Goal: Information Seeking & Learning: Learn about a topic

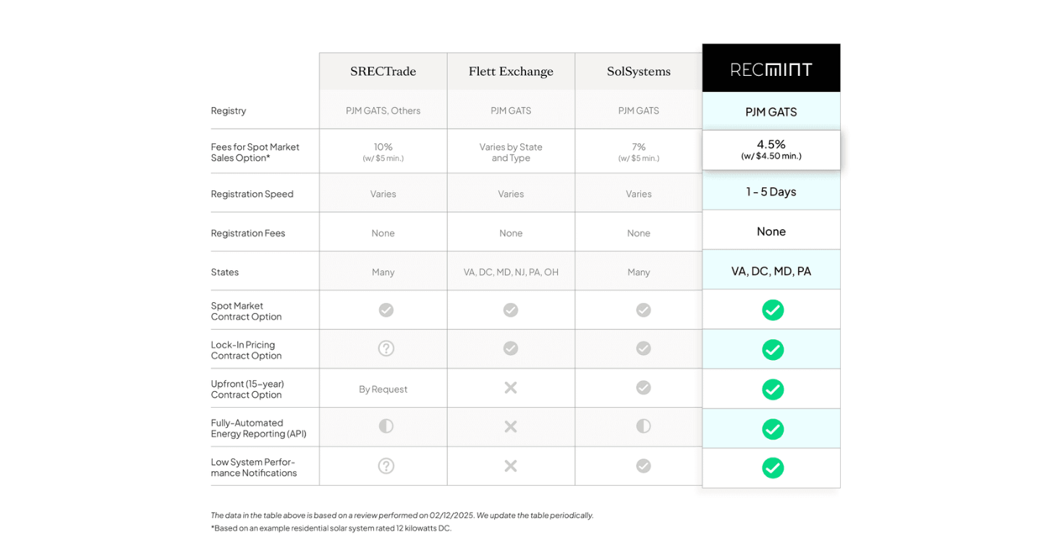
scroll to position [1121, 0]
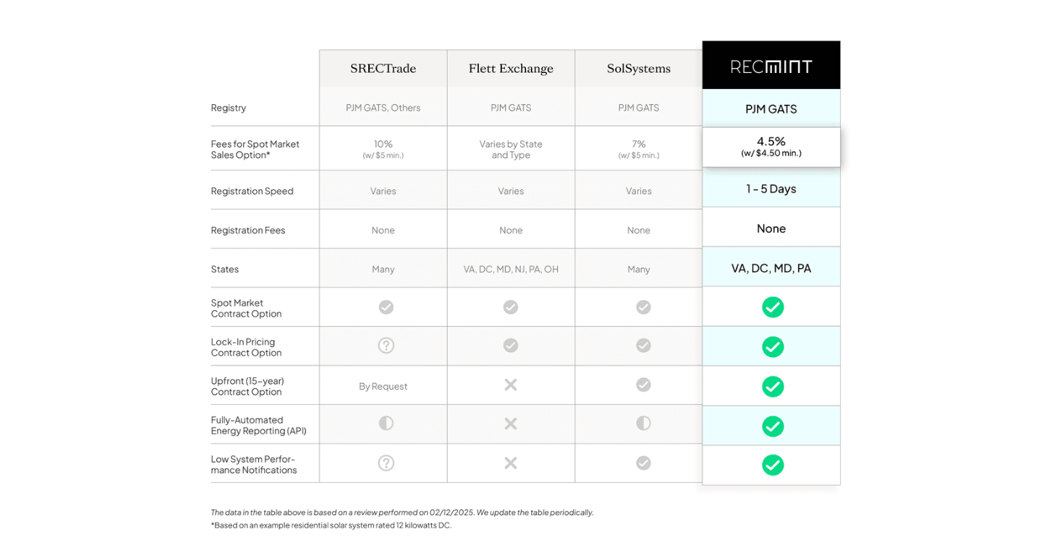
click at [260, 410] on img at bounding box center [525, 286] width 651 height 585
click at [769, 410] on img at bounding box center [525, 286] width 651 height 585
click at [639, 409] on img at bounding box center [525, 286] width 651 height 585
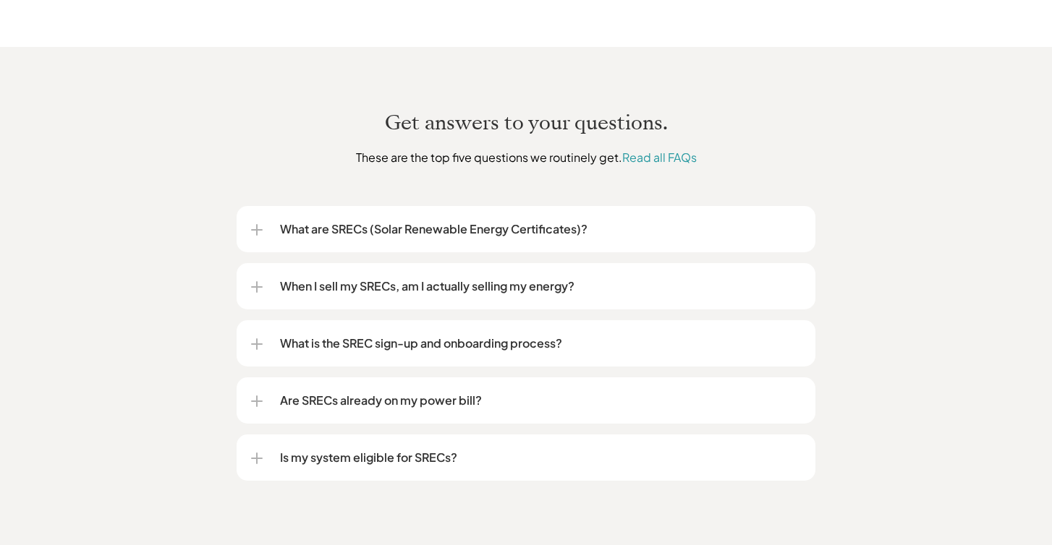
scroll to position [1706, 0]
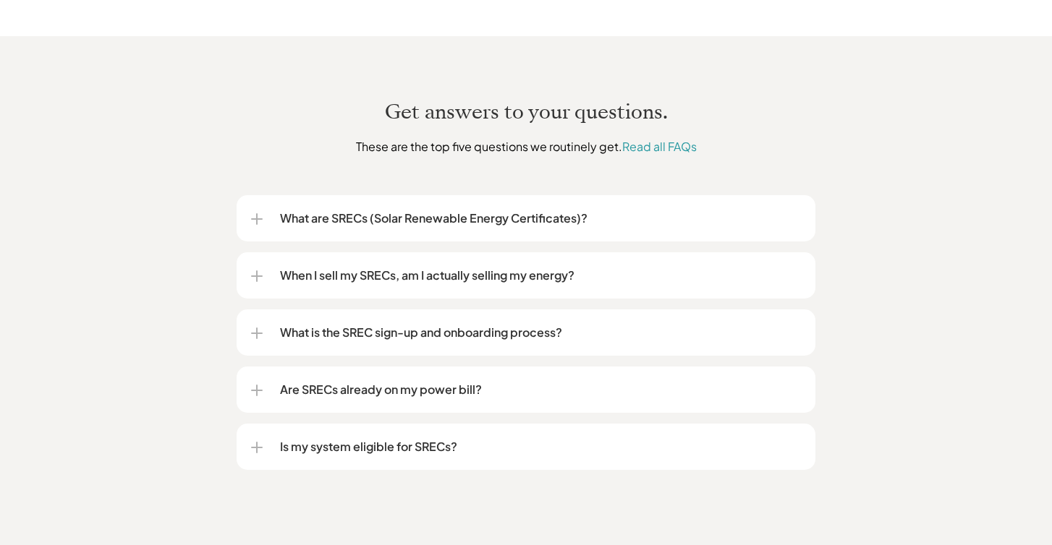
click at [717, 424] on div "Is my system eligible for SRECs?" at bounding box center [526, 447] width 550 height 46
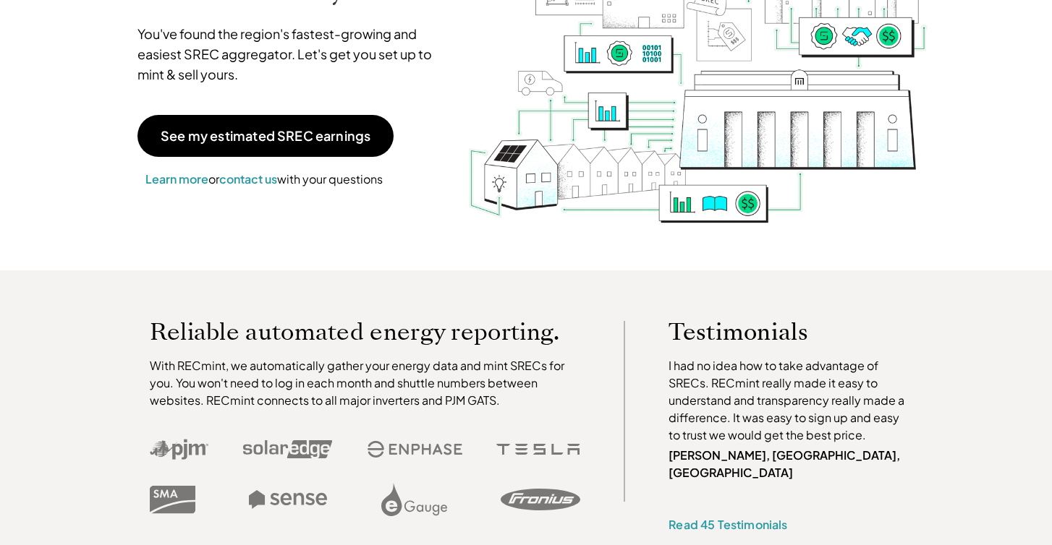
scroll to position [67, 0]
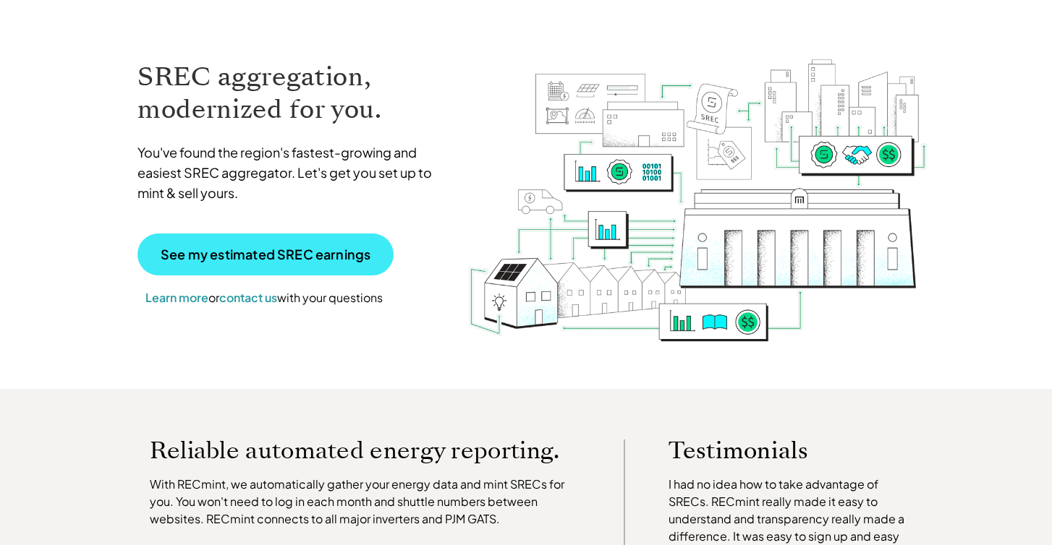
click at [347, 250] on p "See my estimated SREC earnings" at bounding box center [266, 254] width 210 height 13
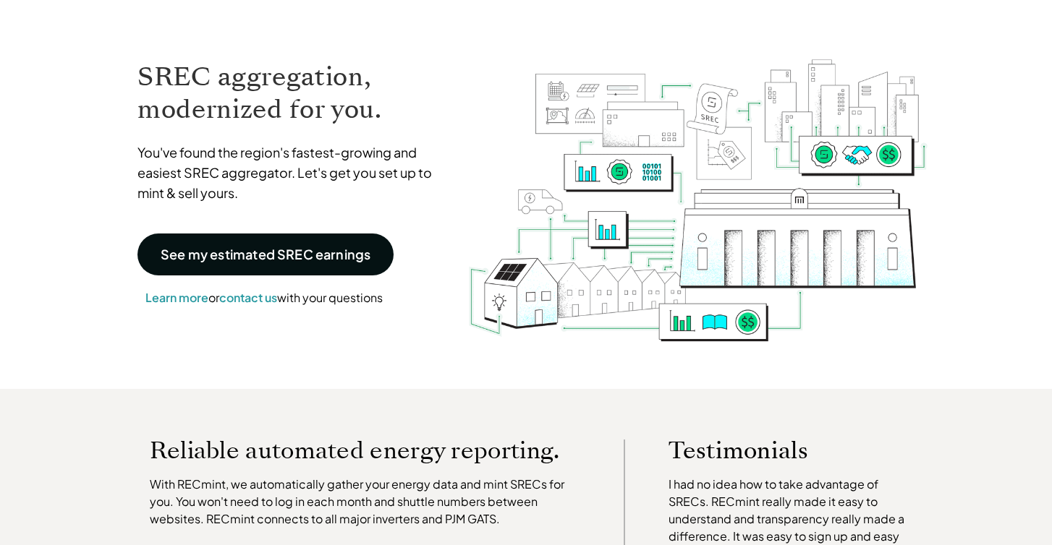
scroll to position [0, 0]
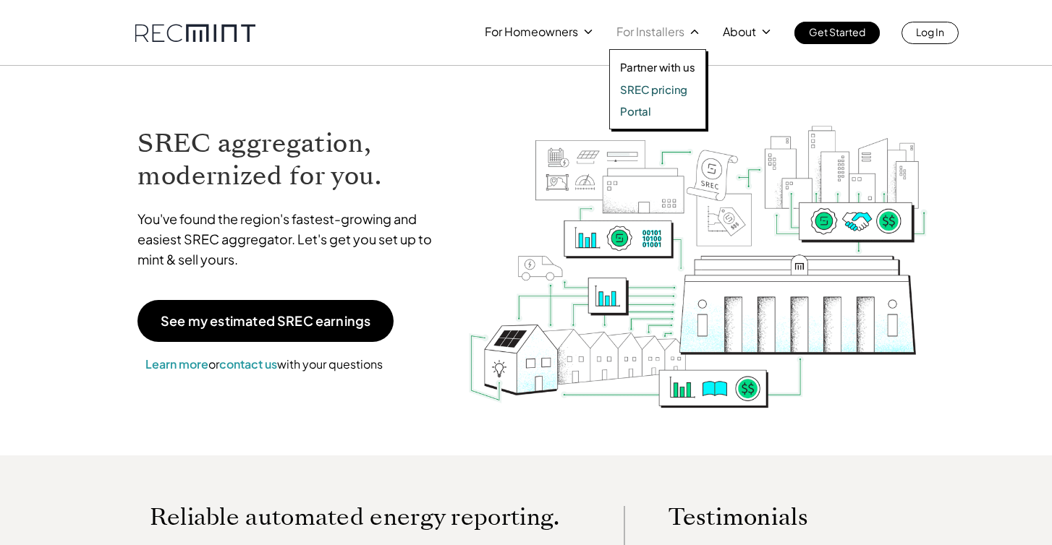
click at [646, 93] on p "SREC pricing" at bounding box center [653, 89] width 67 height 14
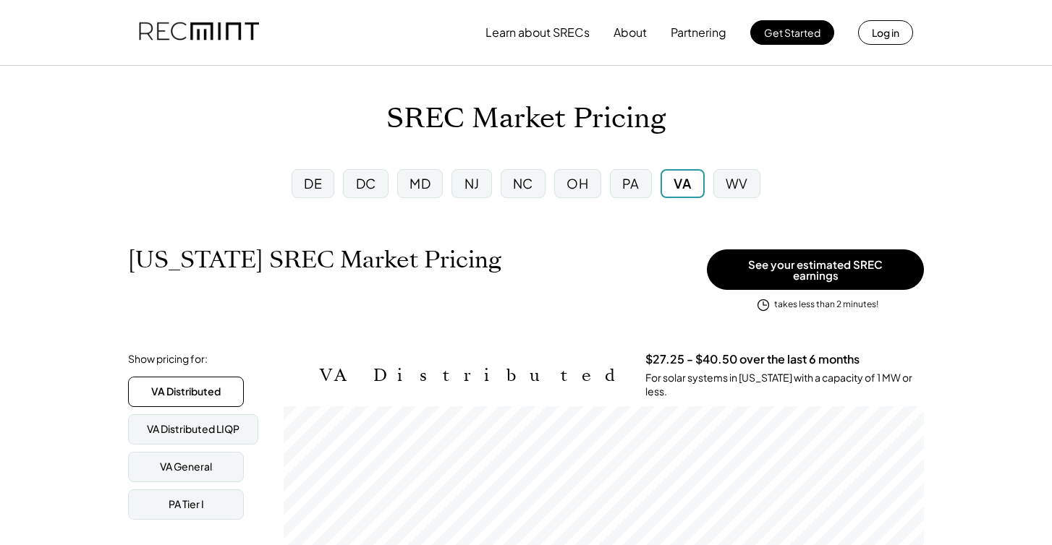
scroll to position [239, 640]
click at [477, 184] on div "NJ" at bounding box center [471, 183] width 15 height 18
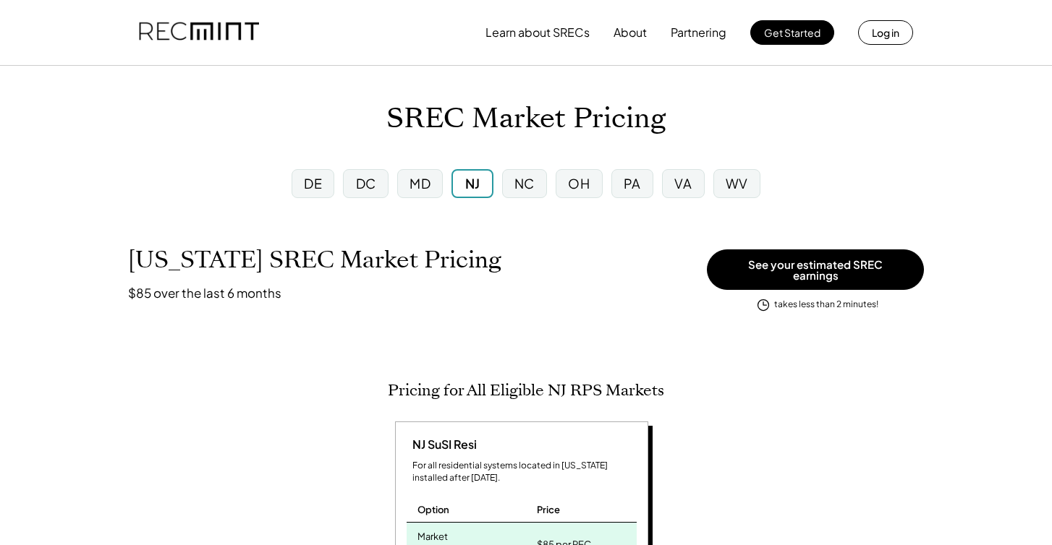
click at [422, 187] on div "MD" at bounding box center [419, 183] width 21 height 18
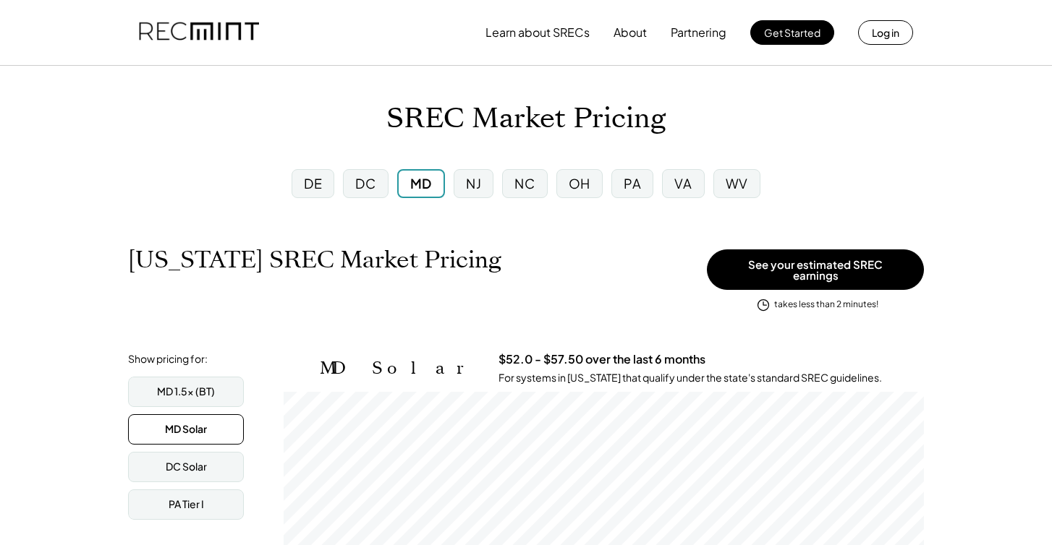
click at [530, 190] on div "NC" at bounding box center [524, 183] width 20 height 18
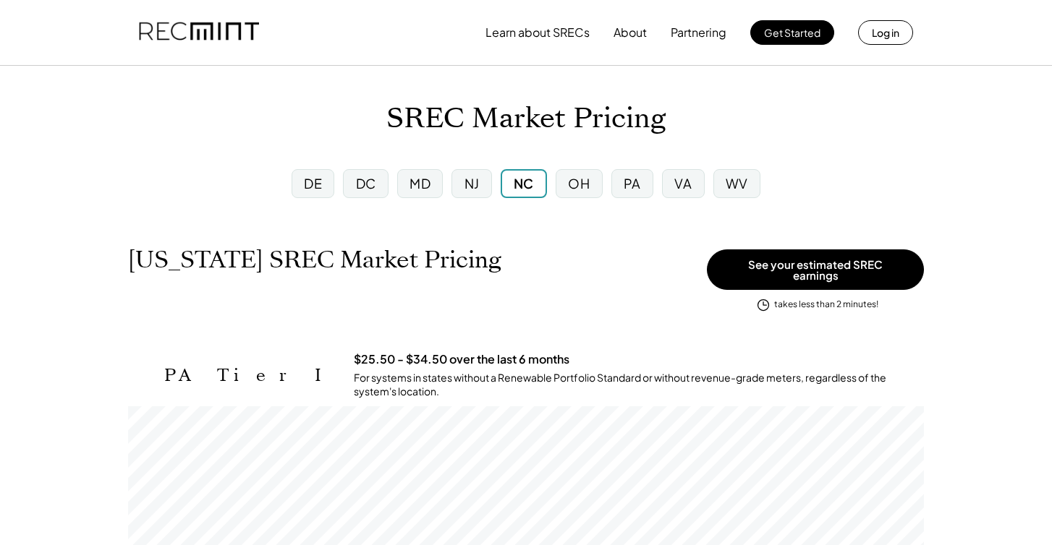
scroll to position [239, 796]
click at [352, 186] on div "DC" at bounding box center [365, 183] width 45 height 29
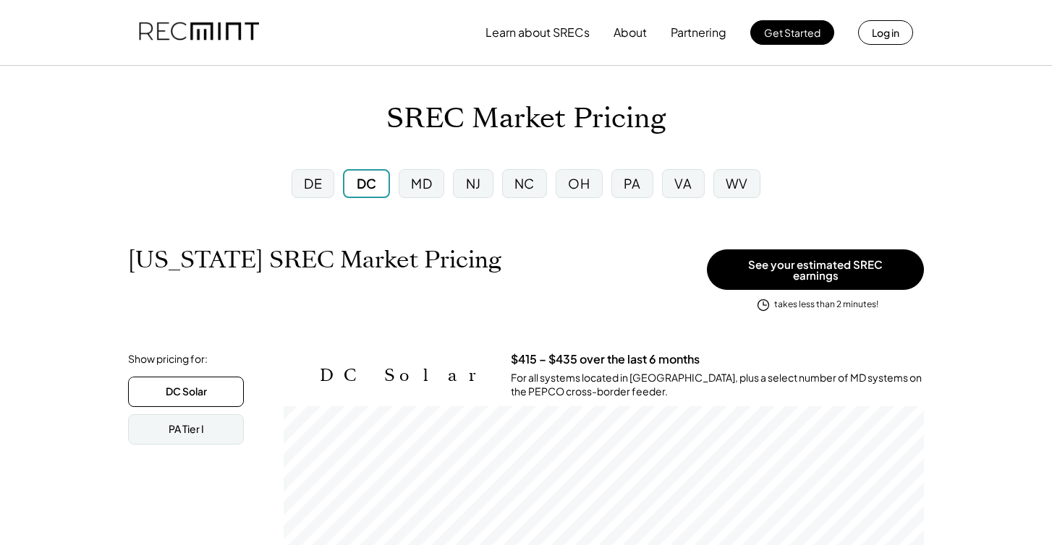
scroll to position [239, 640]
click at [327, 185] on div "DE" at bounding box center [313, 183] width 43 height 29
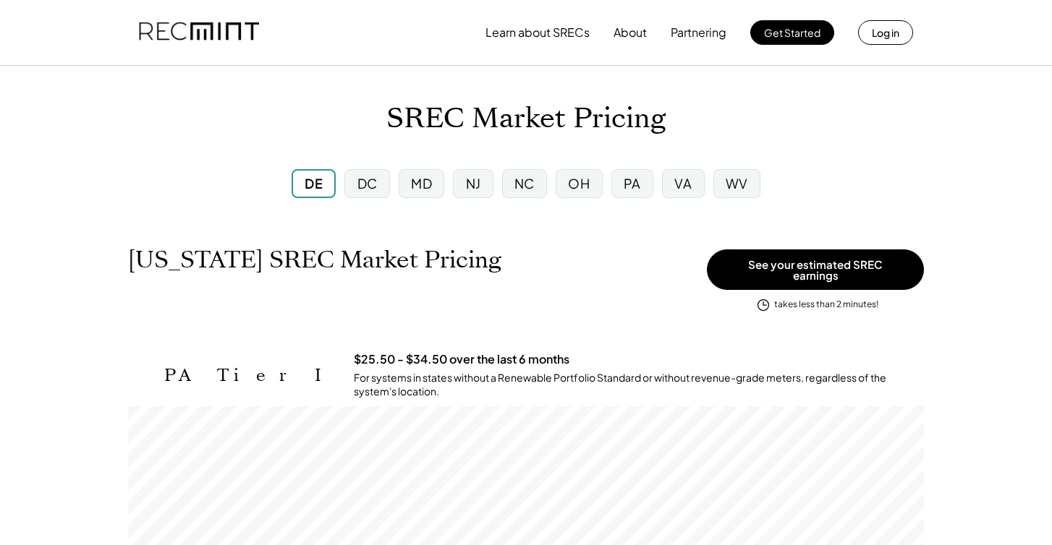
scroll to position [239, 796]
click at [325, 185] on div "DE" at bounding box center [314, 183] width 44 height 29
click at [370, 186] on div "DC" at bounding box center [367, 183] width 20 height 18
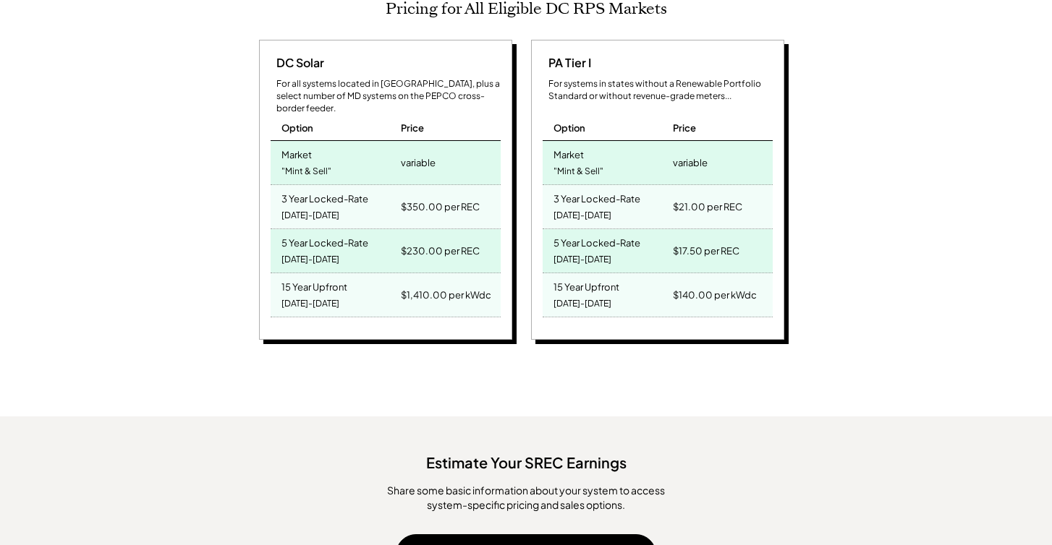
scroll to position [676, 0]
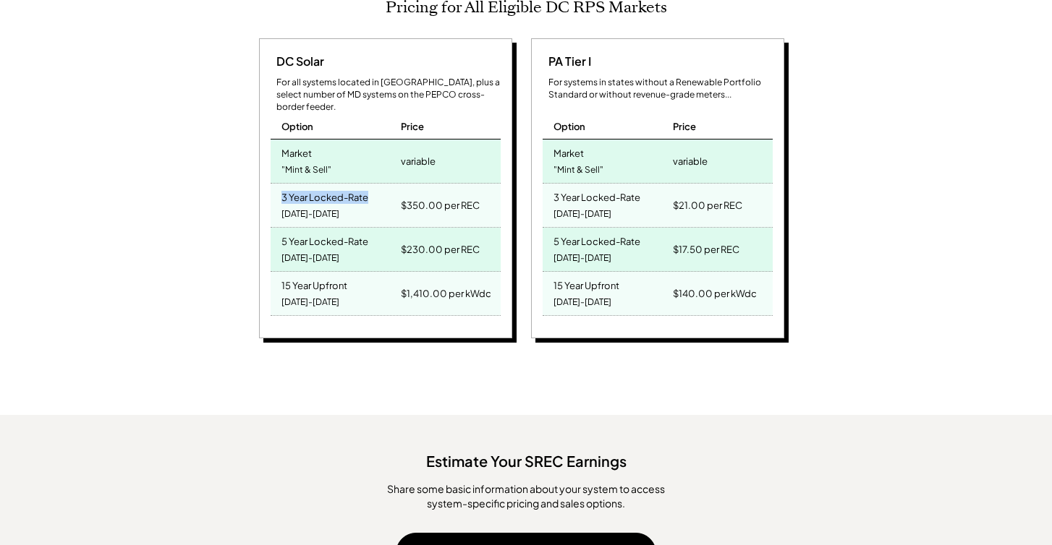
drag, startPoint x: 281, startPoint y: 177, endPoint x: 345, endPoint y: 203, distance: 69.7
click at [347, 199] on div "3 Year Locked-Rate 2025-2027" at bounding box center [334, 205] width 127 height 43
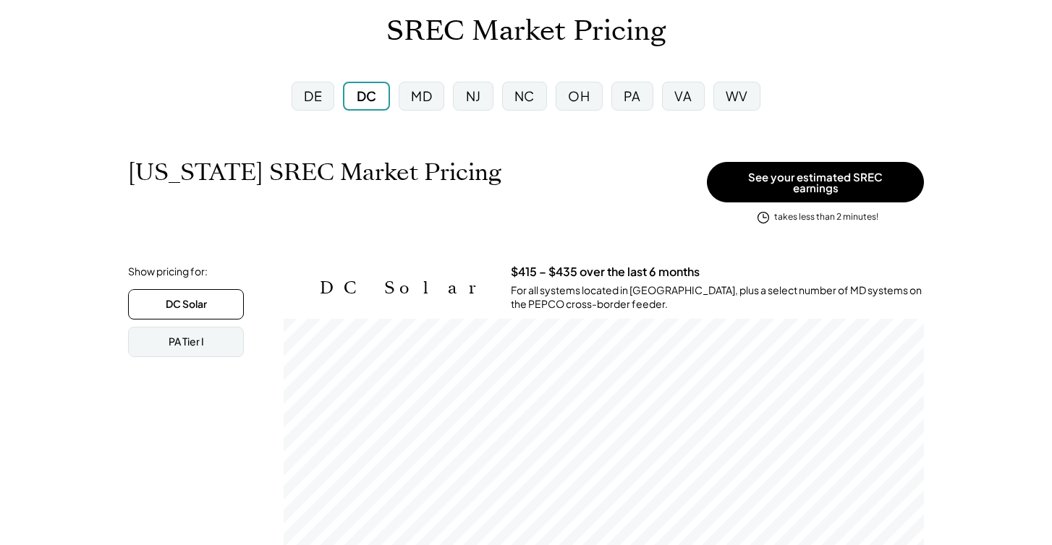
scroll to position [0, 0]
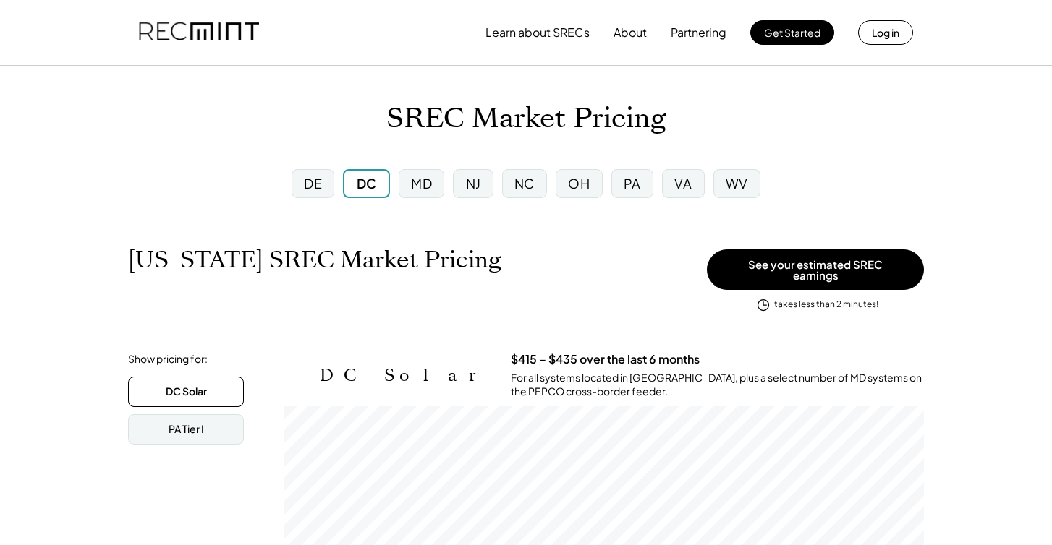
click at [516, 176] on div "NC" at bounding box center [524, 183] width 20 height 18
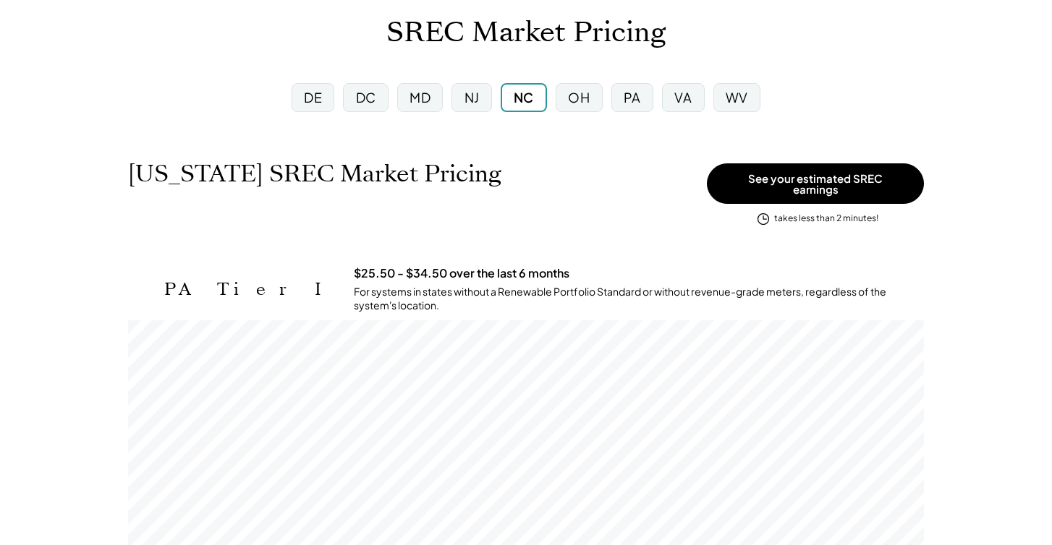
scroll to position [85, 0]
click at [595, 101] on div "OH" at bounding box center [579, 98] width 46 height 29
click at [641, 95] on div "PA" at bounding box center [632, 98] width 17 height 18
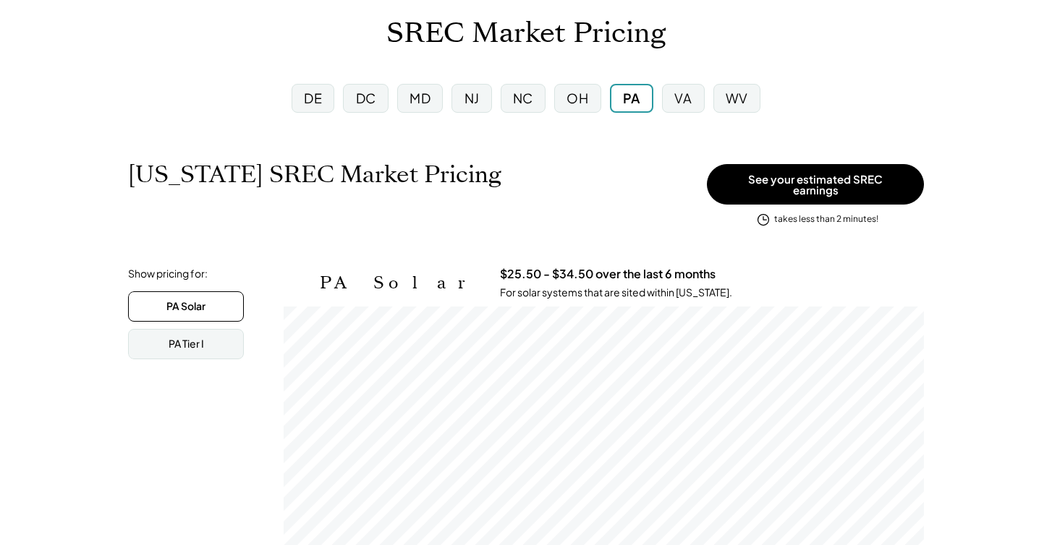
scroll to position [239, 640]
click at [687, 93] on div "VA" at bounding box center [682, 98] width 17 height 18
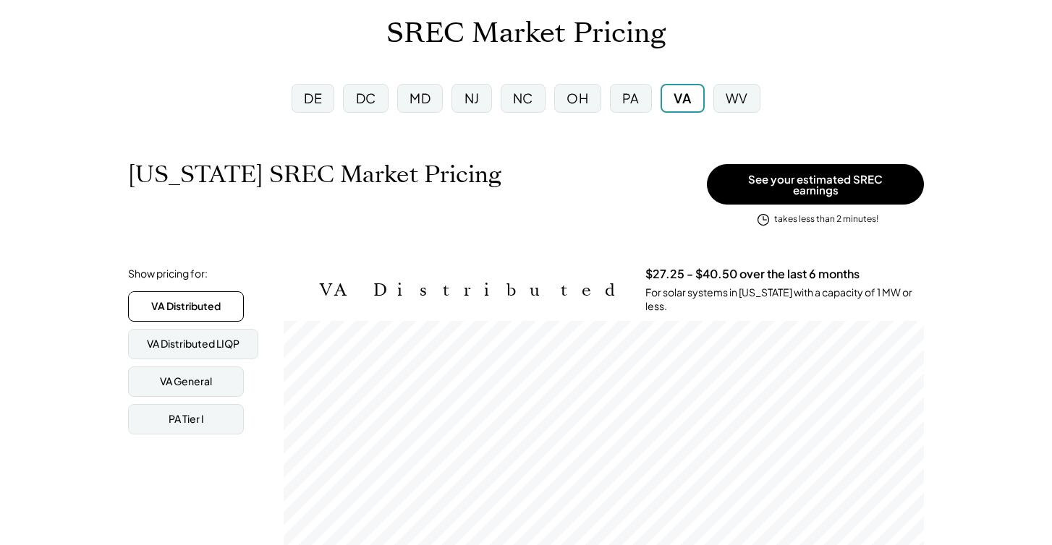
scroll to position [239, 640]
click at [739, 95] on div "WV" at bounding box center [737, 98] width 22 height 18
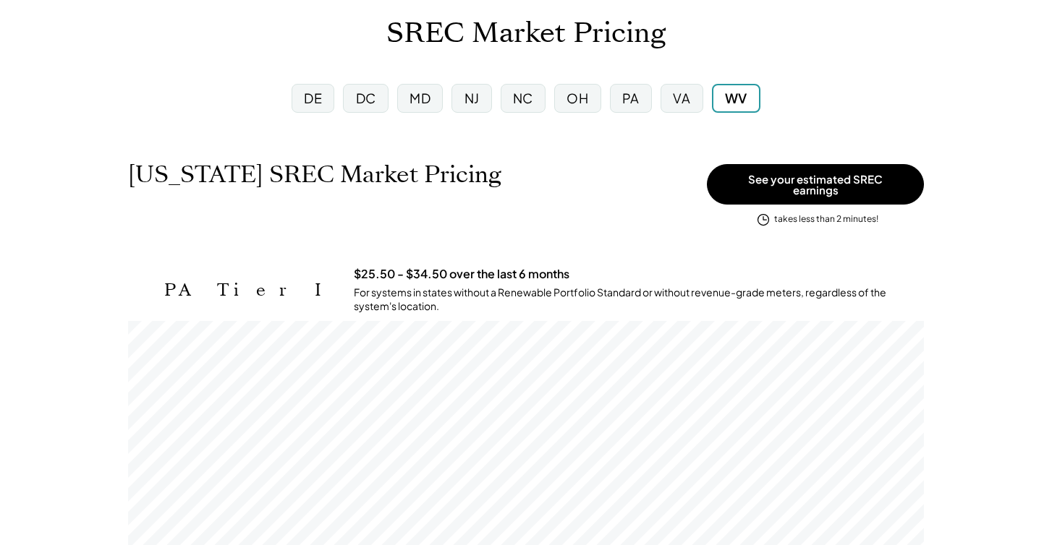
scroll to position [239, 796]
click at [702, 95] on div "VA" at bounding box center [681, 98] width 42 height 29
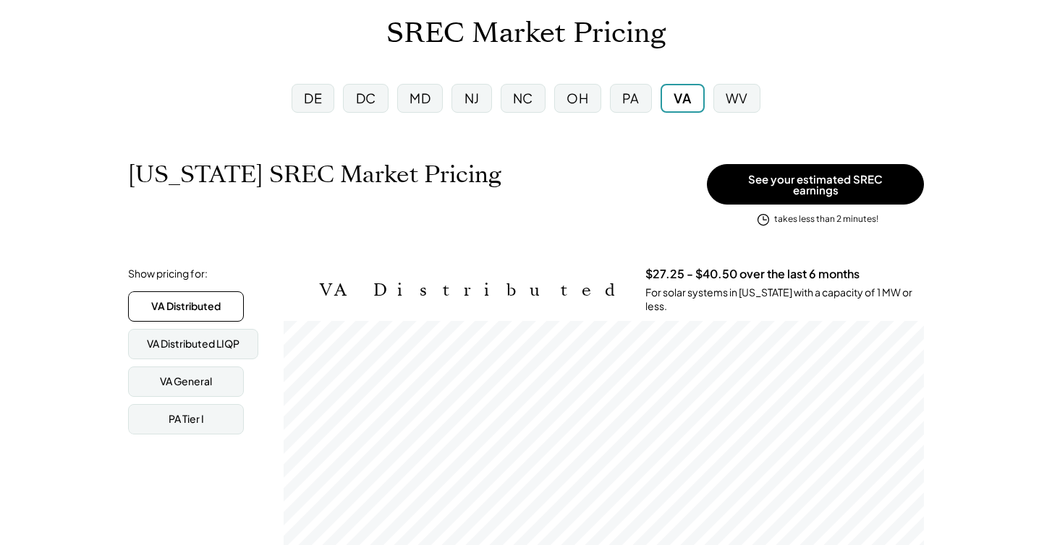
scroll to position [239, 640]
click at [621, 108] on div "PA" at bounding box center [631, 98] width 42 height 29
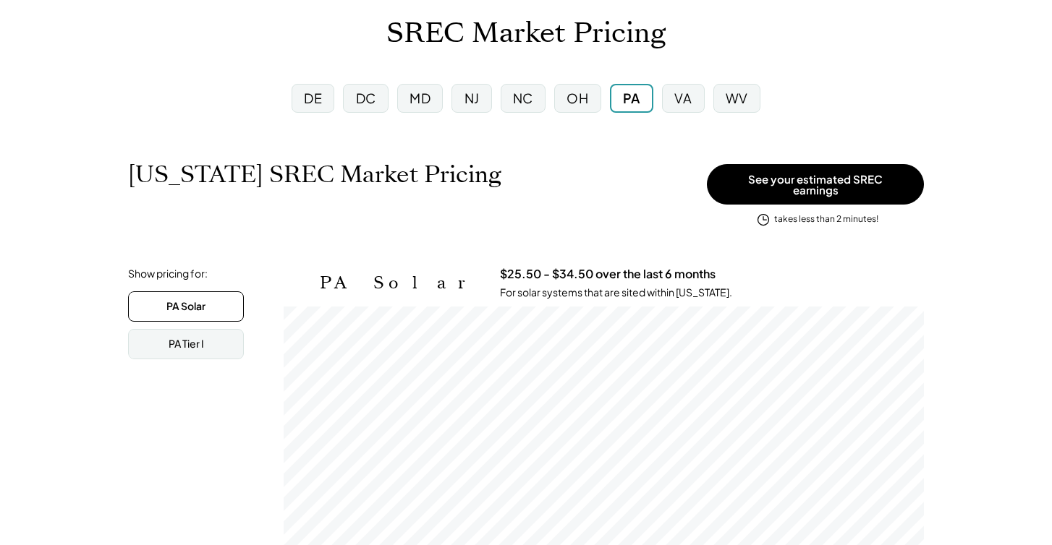
scroll to position [239, 640]
click at [579, 103] on div "OH" at bounding box center [577, 98] width 22 height 18
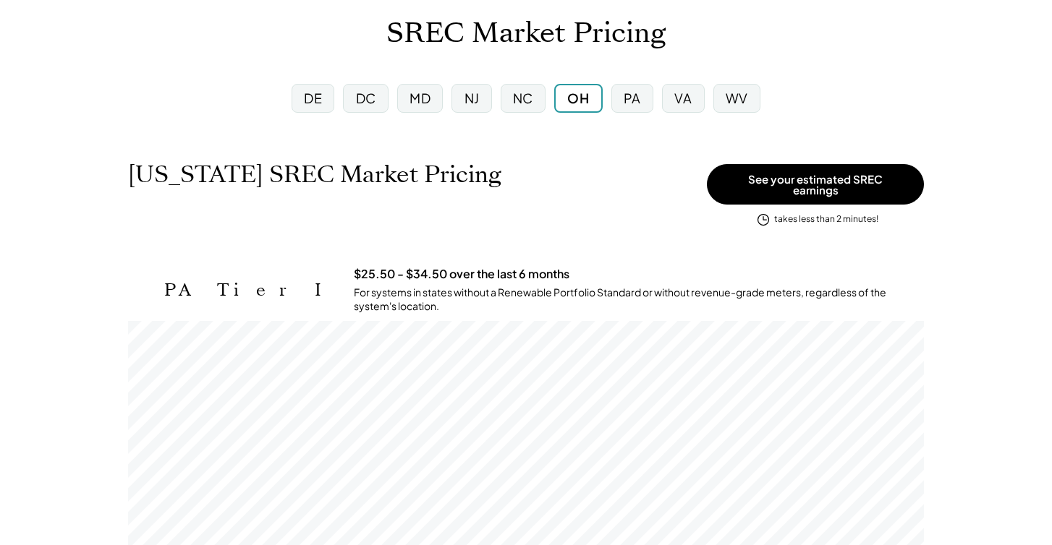
scroll to position [239, 796]
click at [326, 109] on div "DE" at bounding box center [313, 98] width 43 height 29
click at [311, 95] on div "DE" at bounding box center [314, 98] width 18 height 18
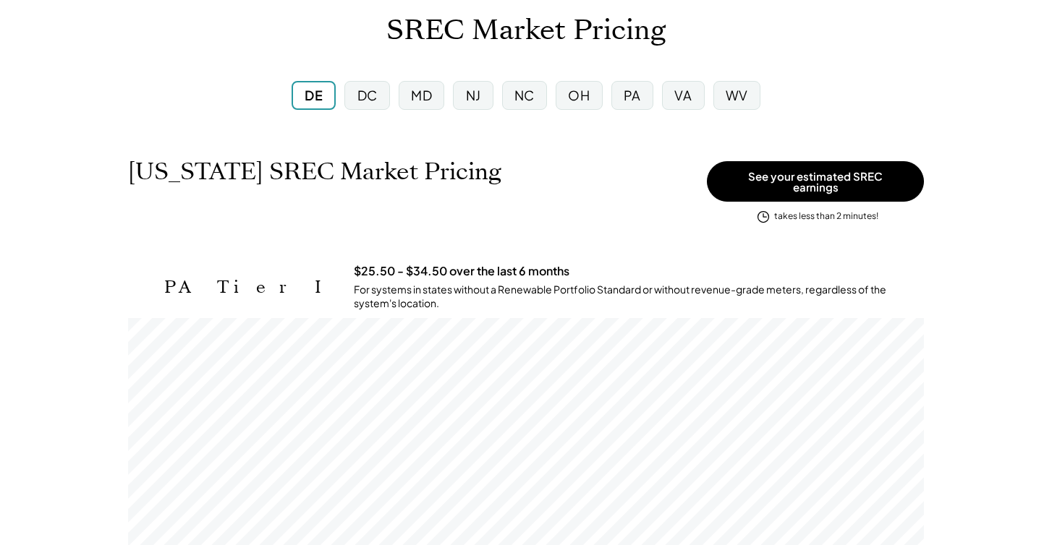
scroll to position [88, 0]
click at [454, 90] on div "NJ" at bounding box center [473, 96] width 48 height 38
click at [465, 92] on div "NJ" at bounding box center [473, 96] width 40 height 29
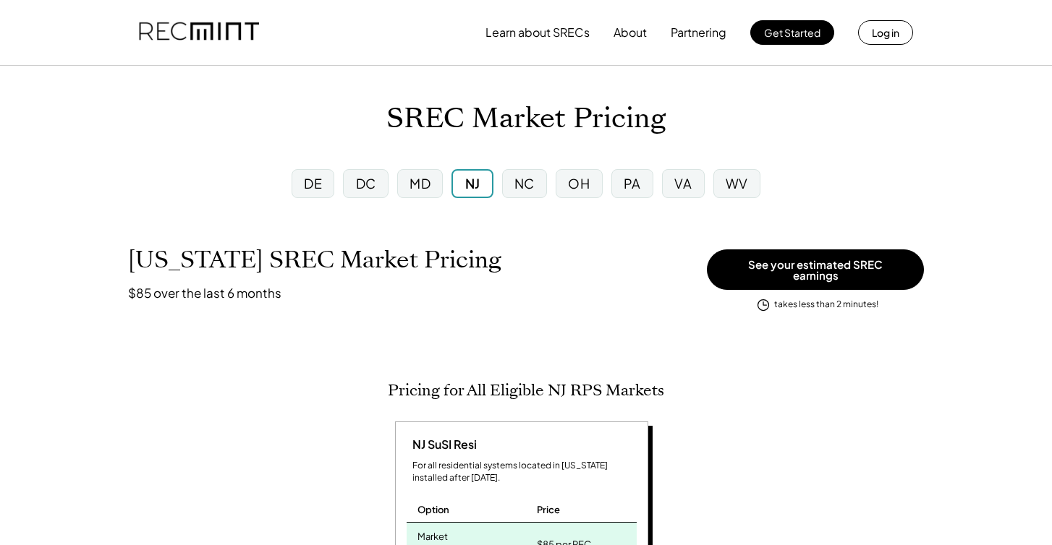
click at [424, 177] on div "MD" at bounding box center [419, 183] width 21 height 18
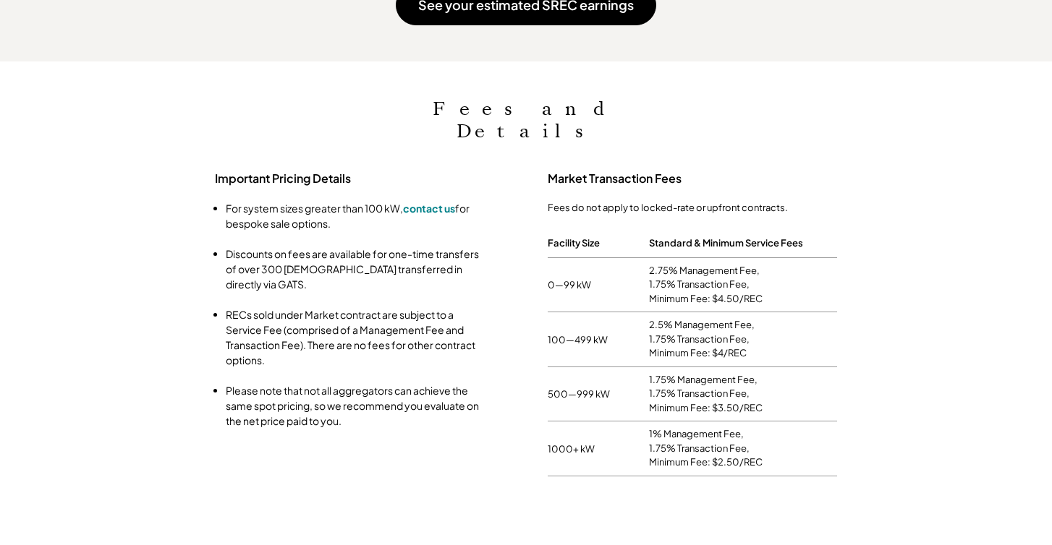
scroll to position [1531, 0]
click at [373, 245] on li "Discounts on fees are available for one-time transfers of over 300 SRECs transf…" at bounding box center [356, 268] width 260 height 46
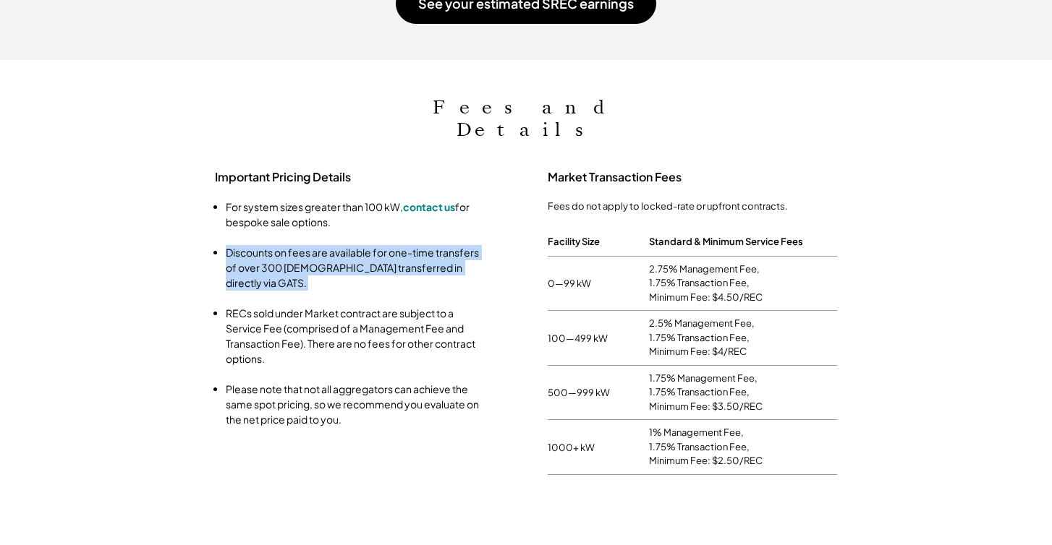
click at [373, 245] on li "Discounts on fees are available for one-time transfers of over 300 SRECs transf…" at bounding box center [356, 268] width 260 height 46
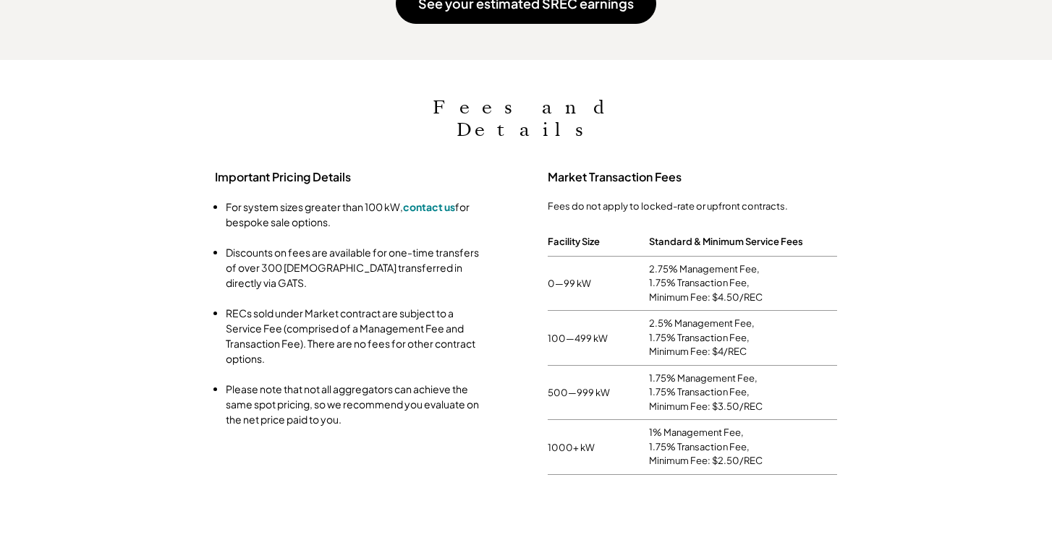
click at [395, 306] on li "RECs sold under Market contract are subject to a Service Fee (comprised of a Ma…" at bounding box center [356, 336] width 260 height 61
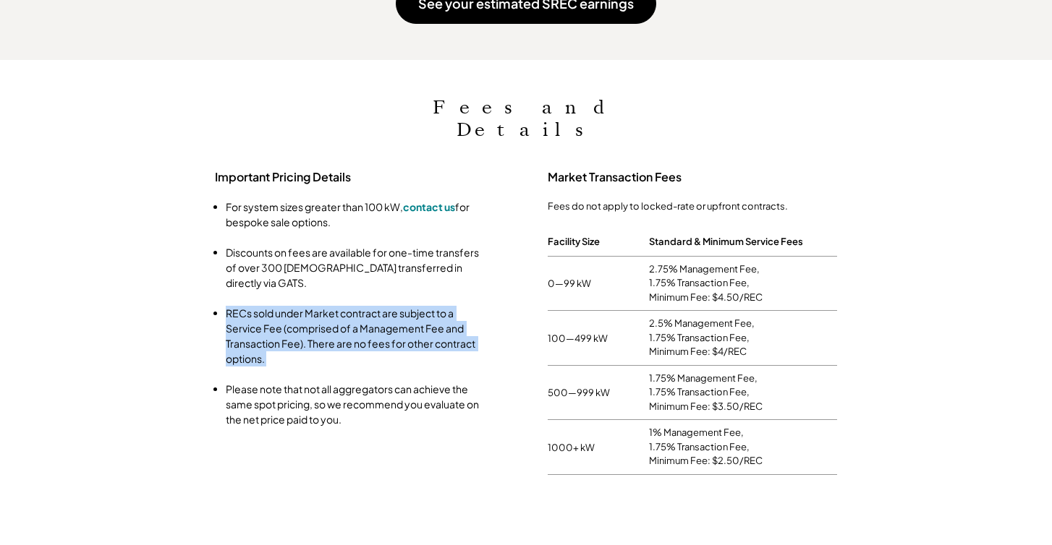
click at [395, 306] on li "RECs sold under Market contract are subject to a Service Fee (comprised of a Ma…" at bounding box center [356, 336] width 260 height 61
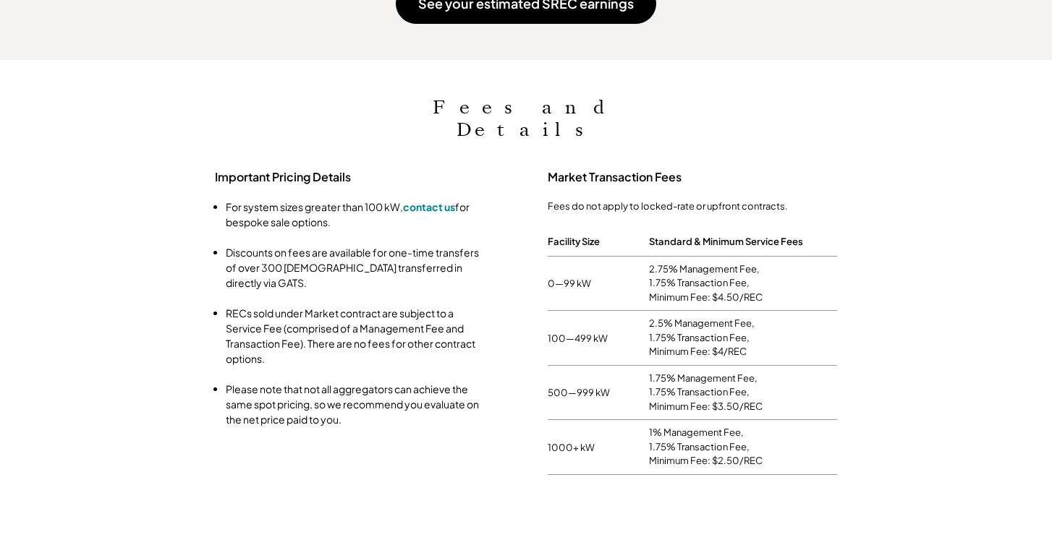
click at [399, 382] on li "Please note that not all aggregators can achieve the same spot pricing, so we r…" at bounding box center [356, 405] width 260 height 46
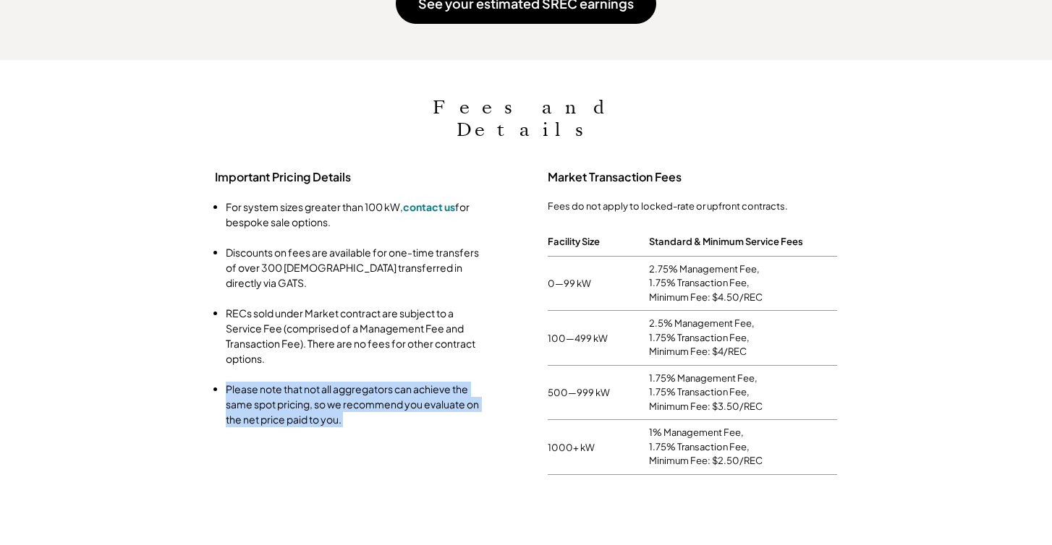
click at [399, 382] on li "Please note that not all aggregators can achieve the same spot pricing, so we r…" at bounding box center [356, 405] width 260 height 46
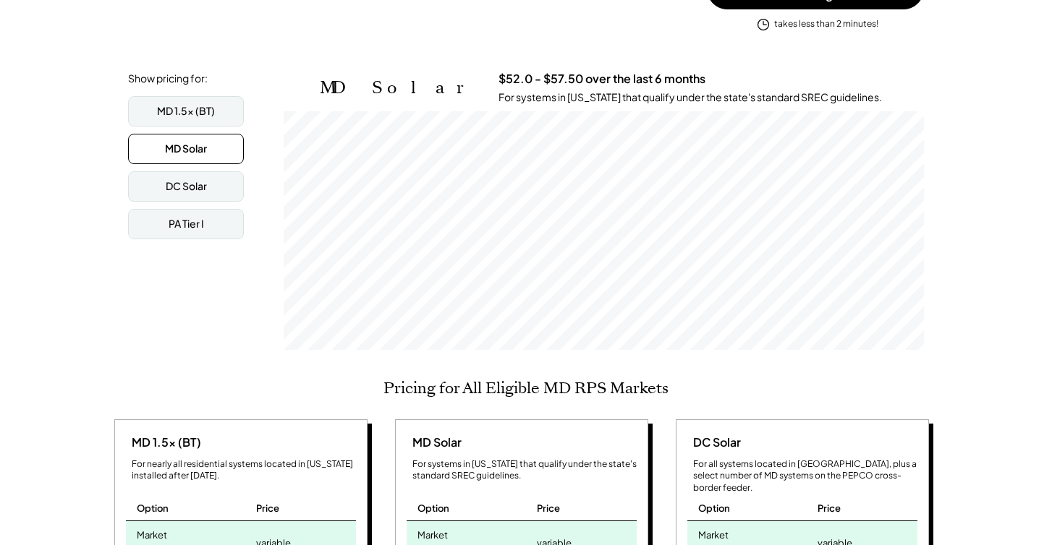
scroll to position [0, 0]
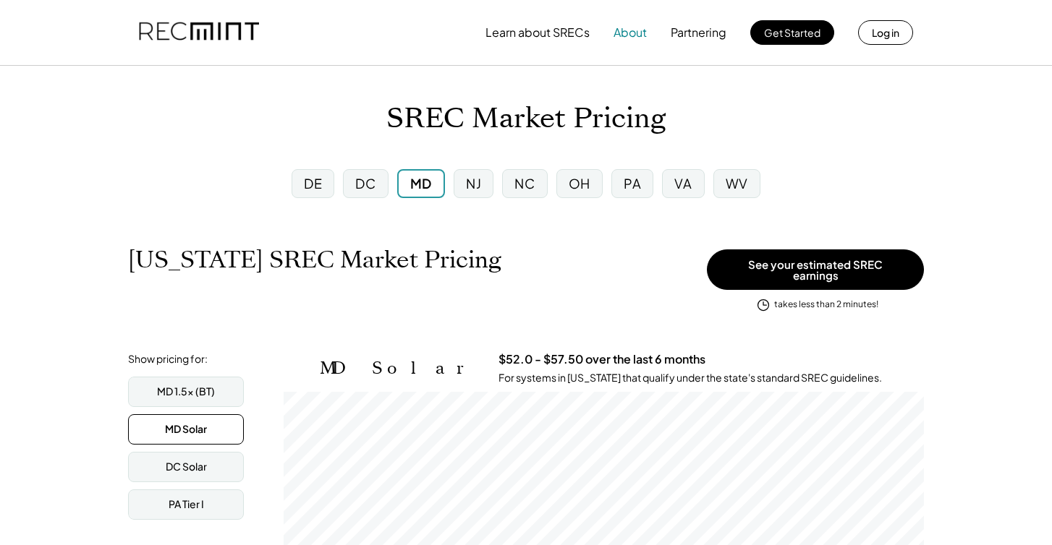
click at [621, 30] on button "About" at bounding box center [629, 32] width 33 height 29
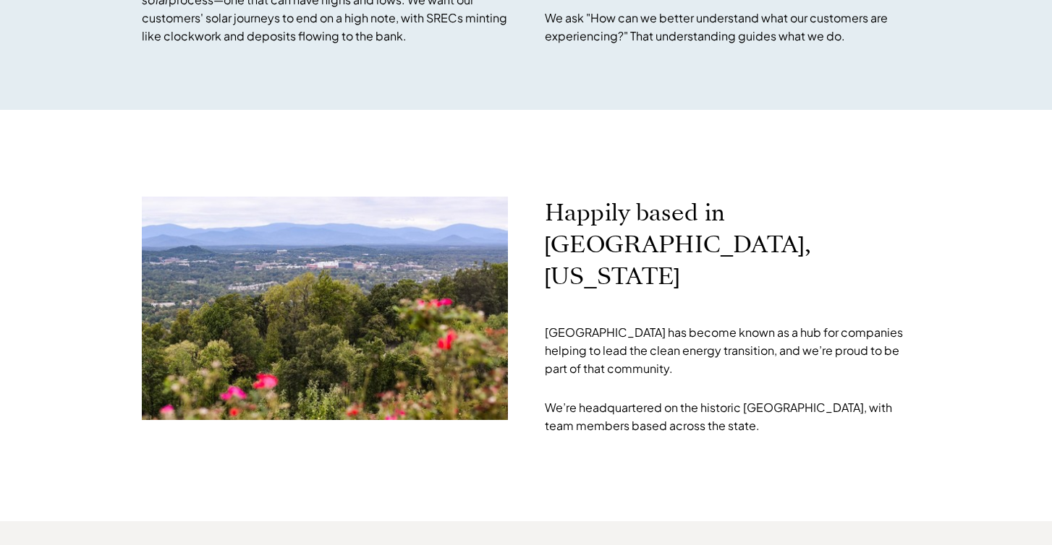
scroll to position [4694, 0]
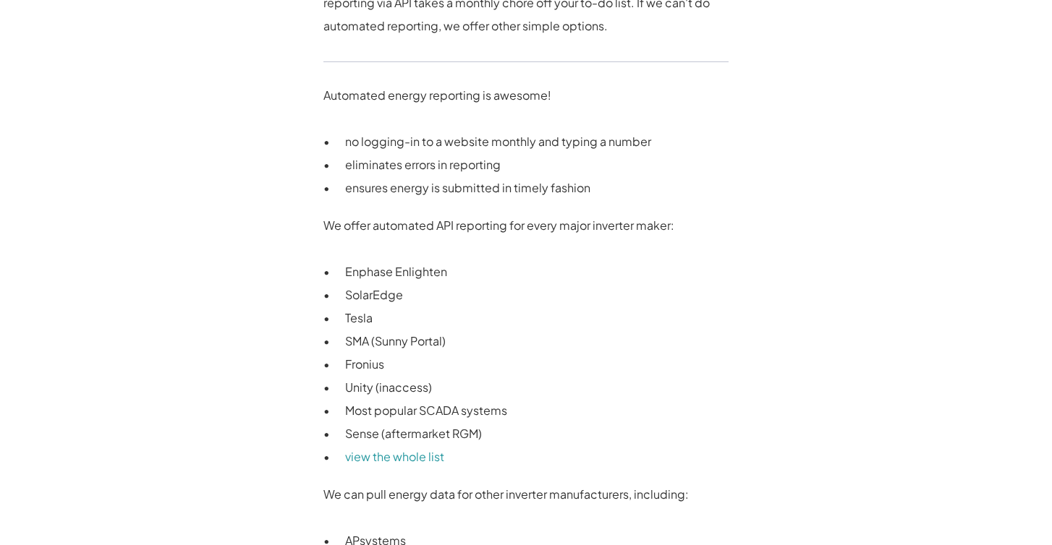
scroll to position [870, 0]
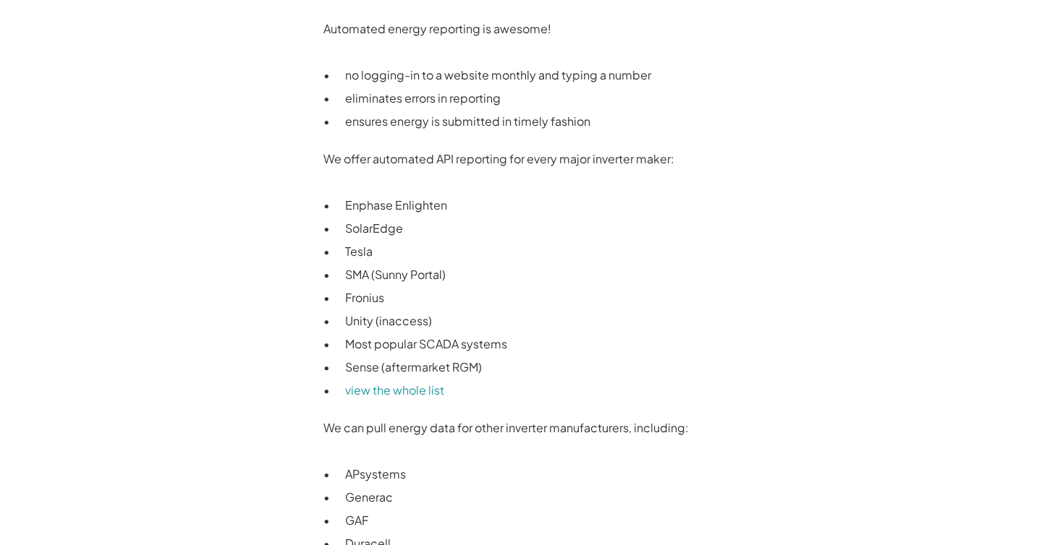
click at [357, 369] on p "Sense (aftermarket RGM)" at bounding box center [536, 367] width 383 height 23
copy p "Sense"
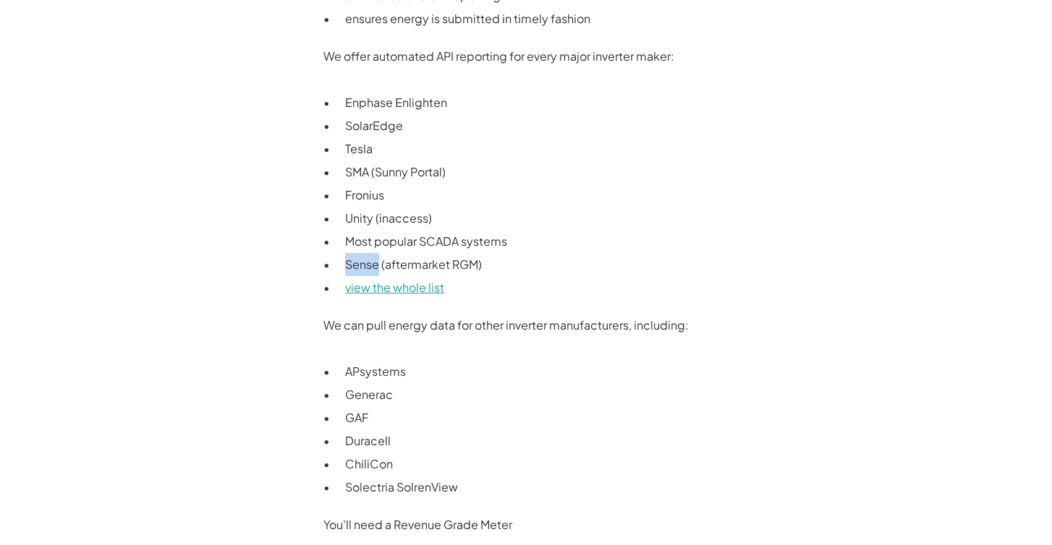
scroll to position [974, 0]
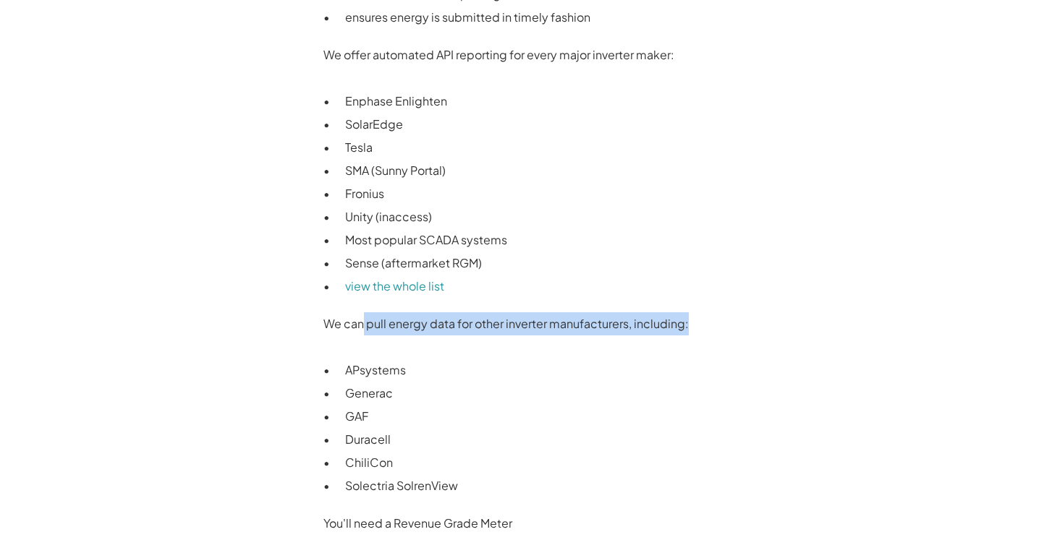
drag, startPoint x: 363, startPoint y: 329, endPoint x: 462, endPoint y: 349, distance: 100.4
click at [469, 344] on div "Automated energy reporting is awesome! no logging-in to a website monthly and t…" at bounding box center [525, 224] width 405 height 622
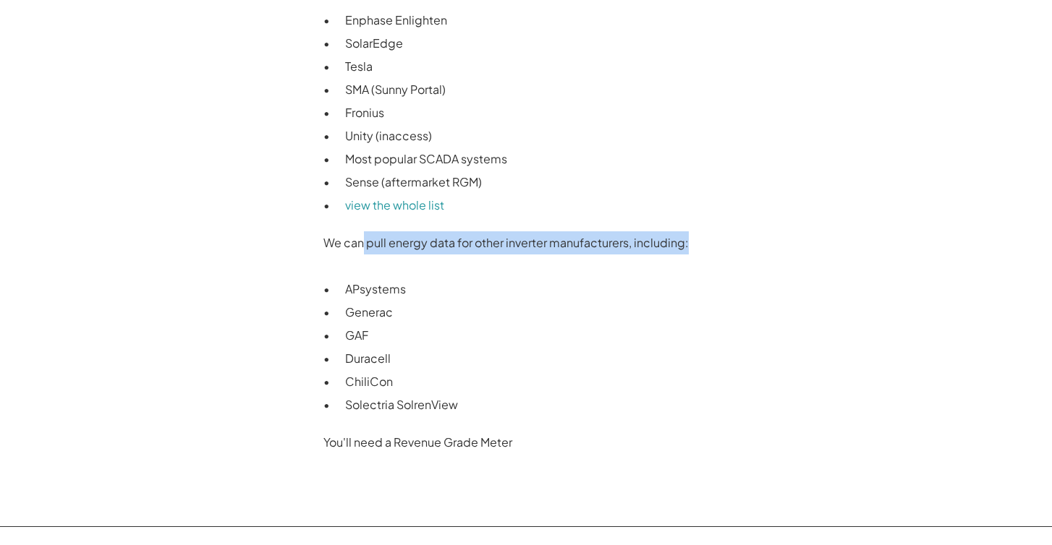
scroll to position [1059, 0]
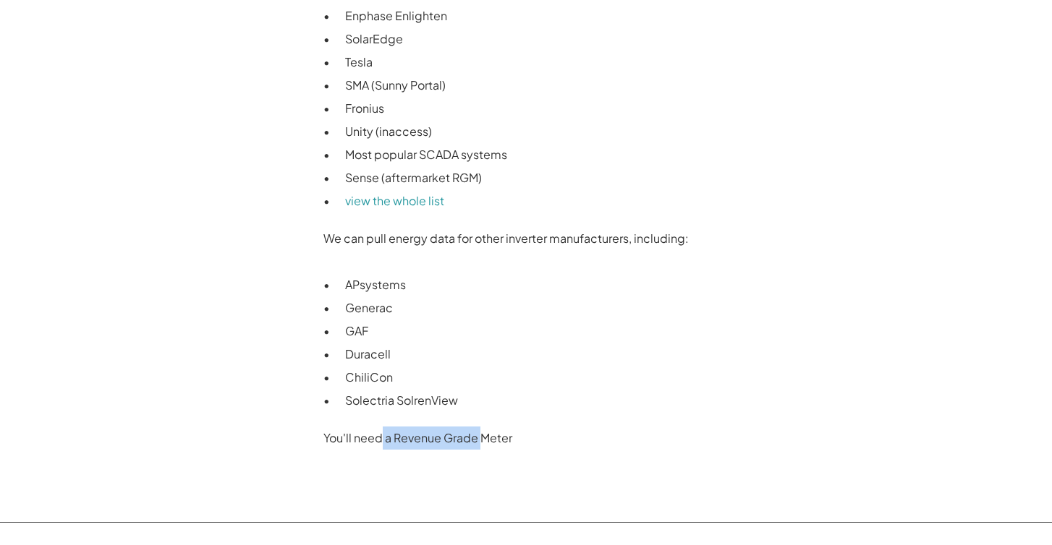
drag, startPoint x: 381, startPoint y: 440, endPoint x: 475, endPoint y: 444, distance: 93.4
click at [479, 442] on p "You'll need a Revenue Grade Meter" at bounding box center [525, 438] width 405 height 23
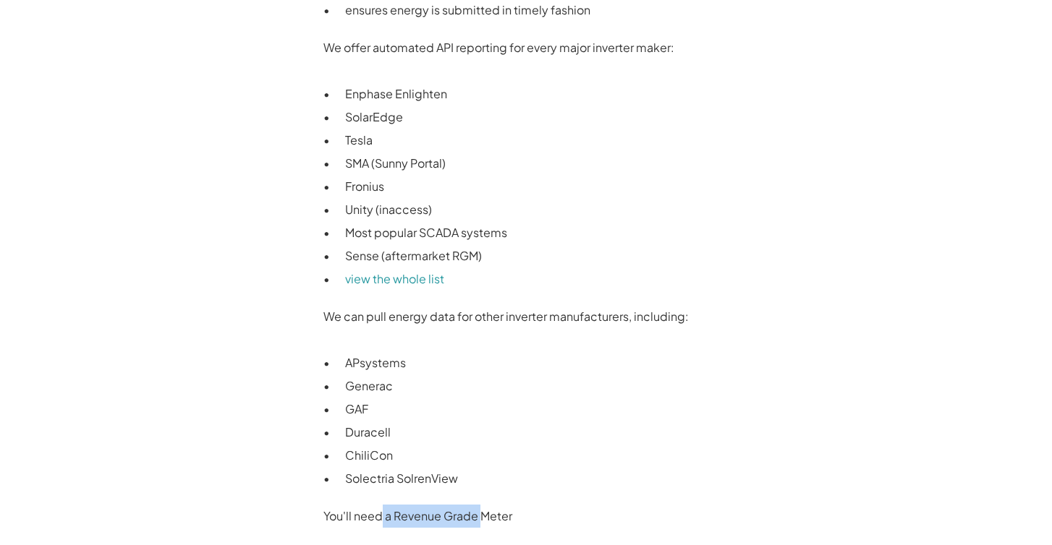
scroll to position [977, 0]
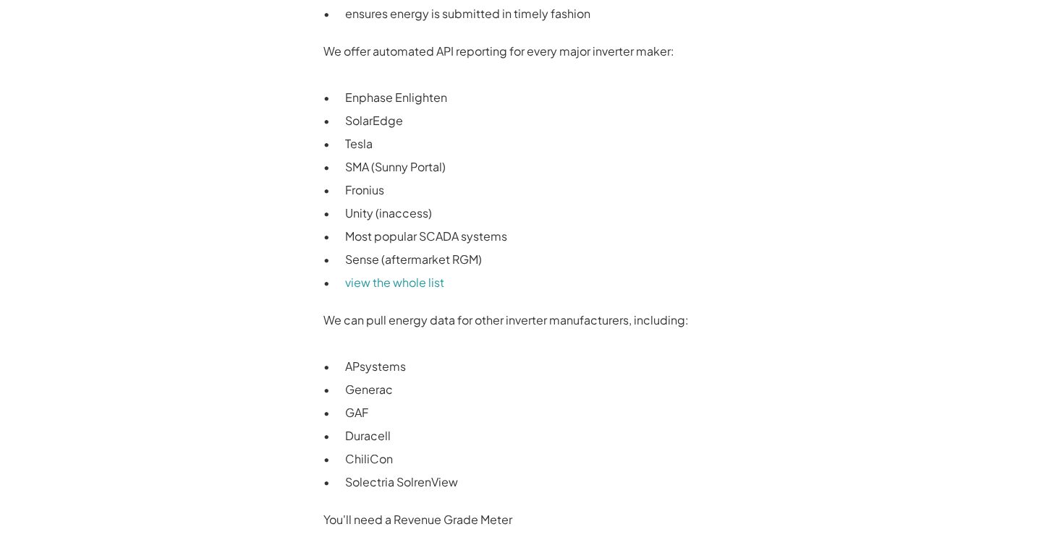
click at [437, 260] on p "Sense (aftermarket RGM)" at bounding box center [536, 259] width 383 height 23
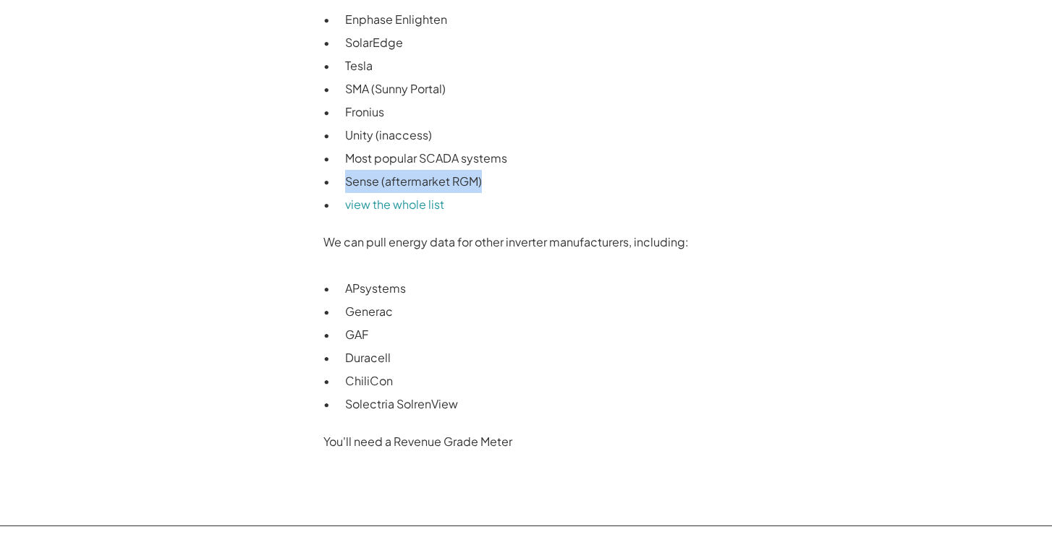
scroll to position [1055, 0]
click at [440, 438] on p "You'll need a Revenue Grade Meter" at bounding box center [525, 442] width 405 height 23
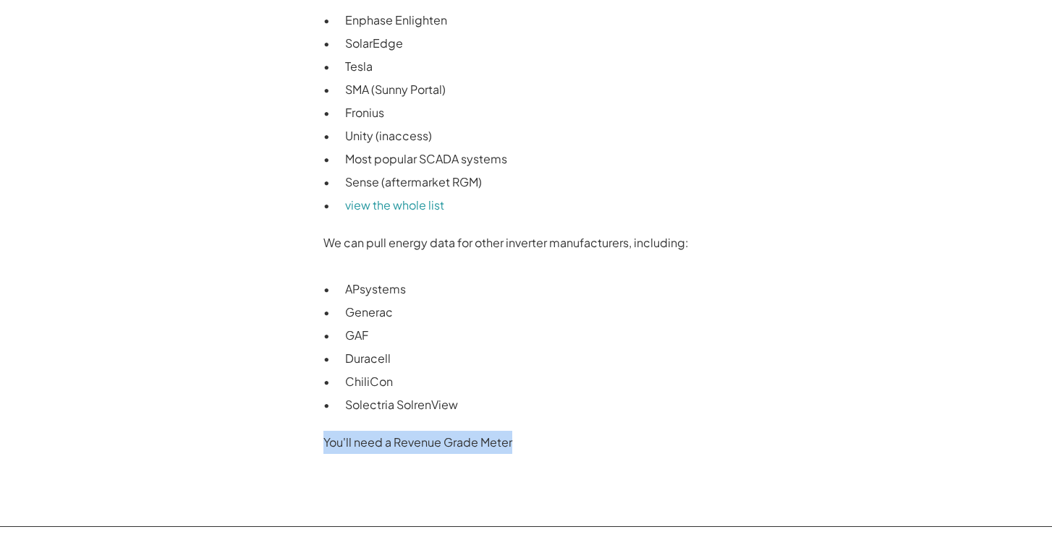
click at [440, 438] on p "You'll need a Revenue Grade Meter" at bounding box center [525, 442] width 405 height 23
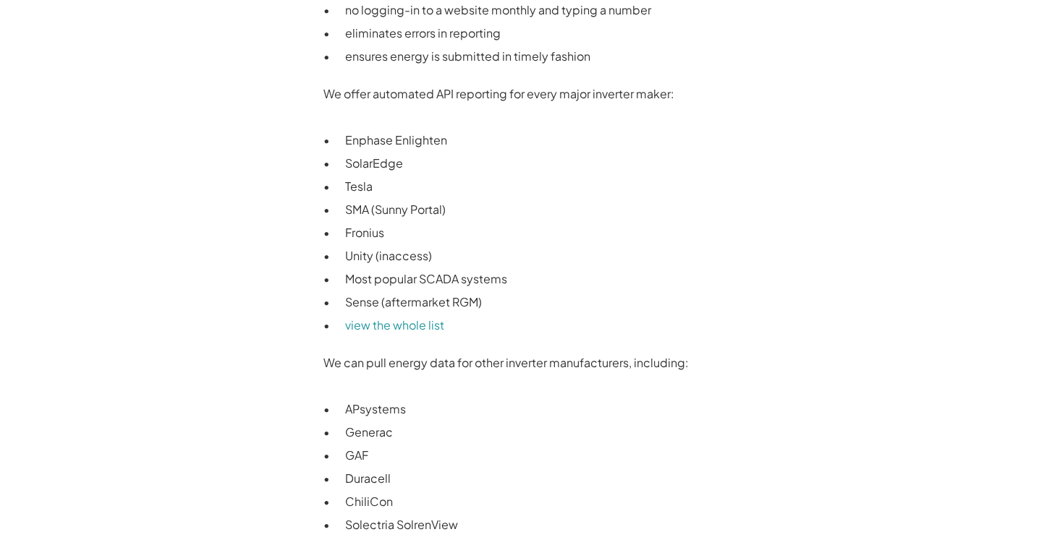
scroll to position [935, 0]
click at [397, 328] on link "view the whole list" at bounding box center [394, 324] width 99 height 15
